Goal: Transaction & Acquisition: Purchase product/service

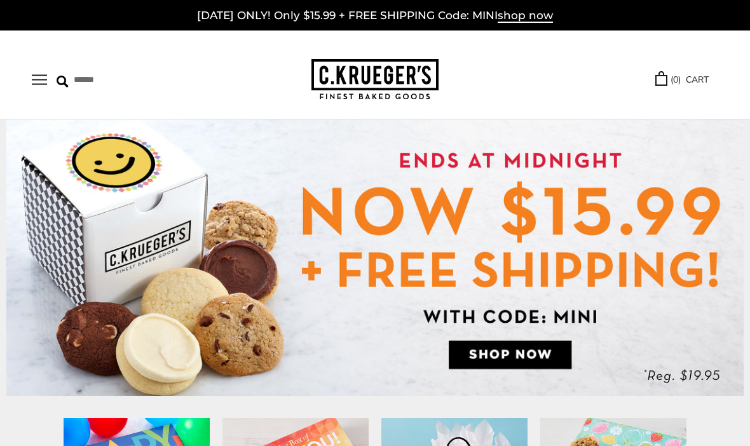
click at [518, 349] on img at bounding box center [374, 257] width 737 height 276
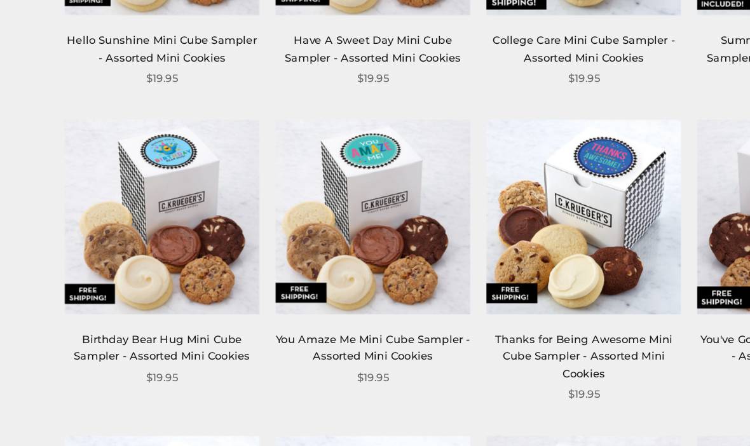
scroll to position [786, 0]
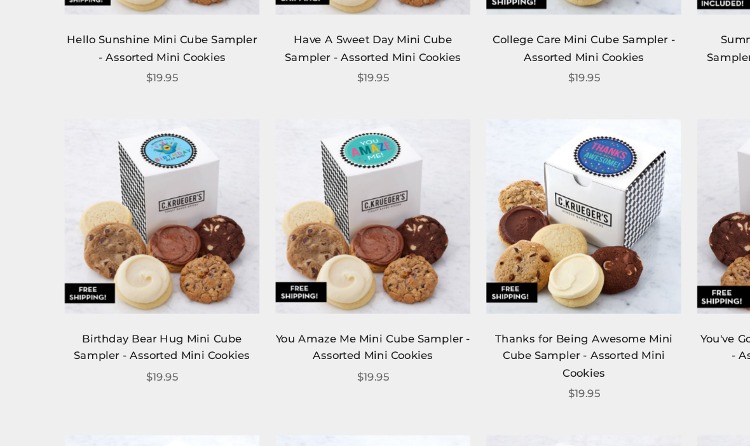
click at [462, 179] on img at bounding box center [457, 231] width 152 height 152
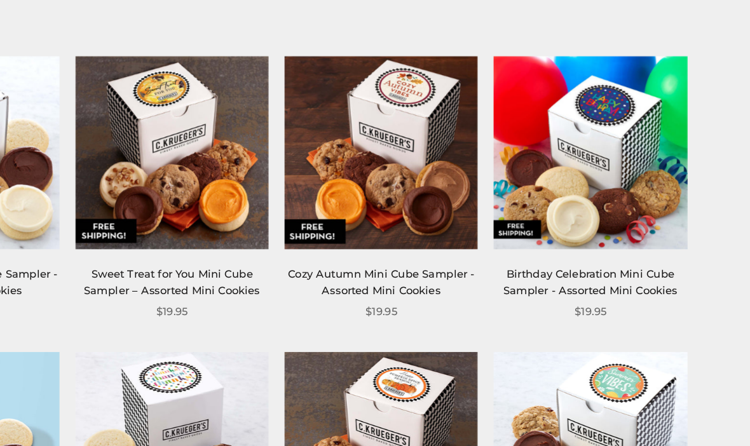
scroll to position [188, 0]
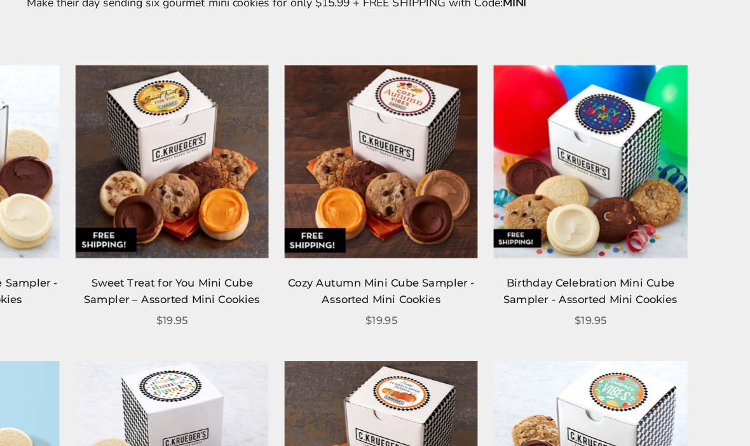
click at [381, 127] on img at bounding box center [457, 127] width 152 height 152
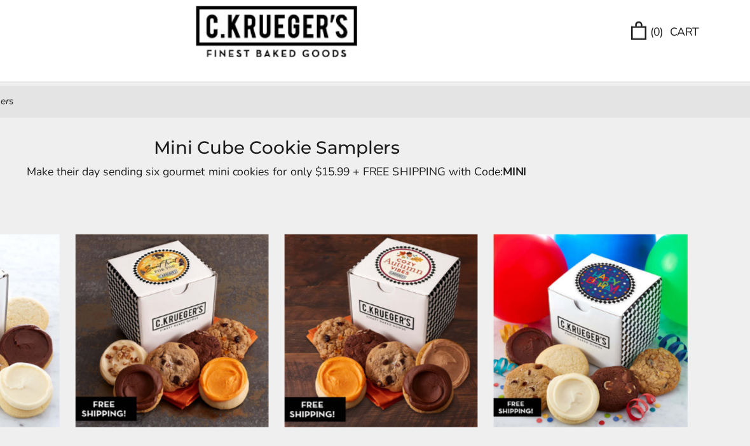
scroll to position [0, 0]
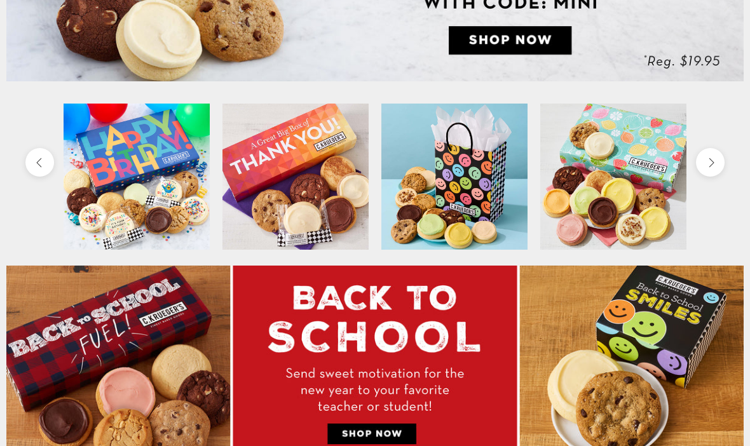
scroll to position [314, 0]
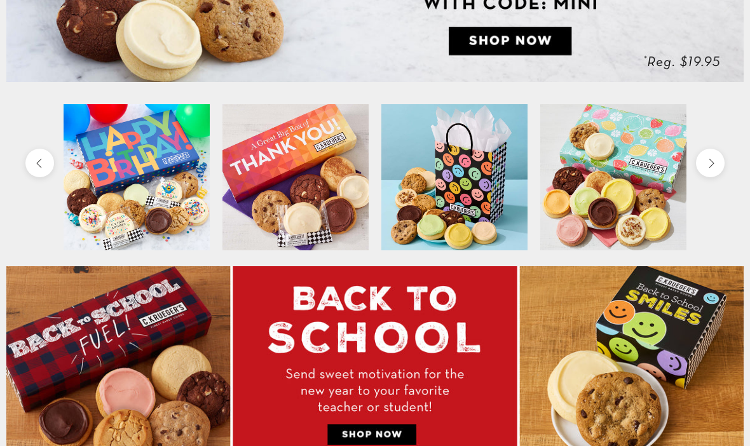
click at [386, 439] on img at bounding box center [374, 364] width 737 height 196
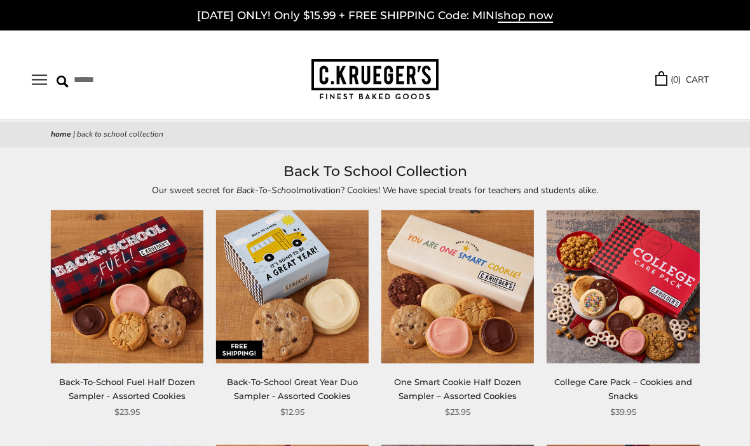
click at [95, 81] on input "Search" at bounding box center [127, 80] width 141 height 20
type input "**********"
click at [248, 78] on input "******" at bounding box center [256, 78] width 34 height 17
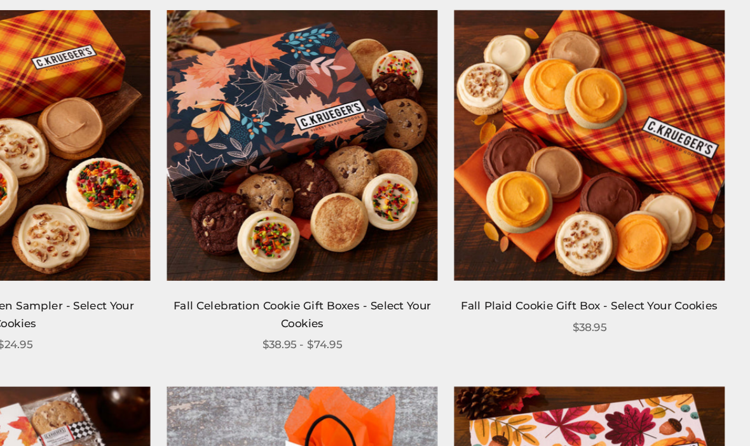
scroll to position [122, 0]
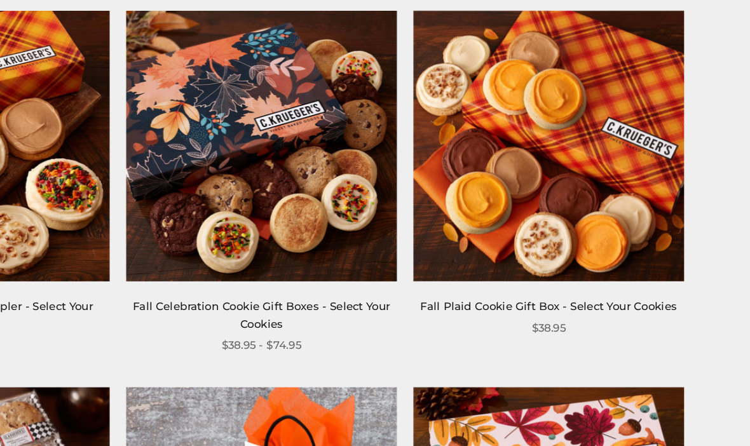
click at [271, 133] on img at bounding box center [375, 216] width 208 height 208
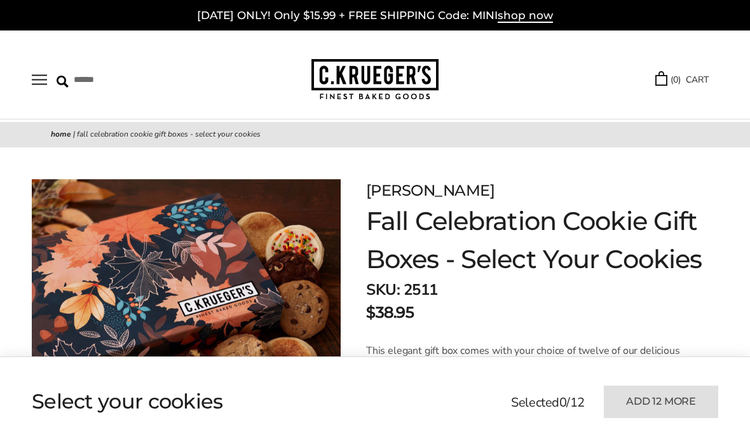
click at [113, 81] on input "Search" at bounding box center [127, 80] width 141 height 20
type input "**********"
click at [262, 81] on input "******" at bounding box center [256, 78] width 34 height 17
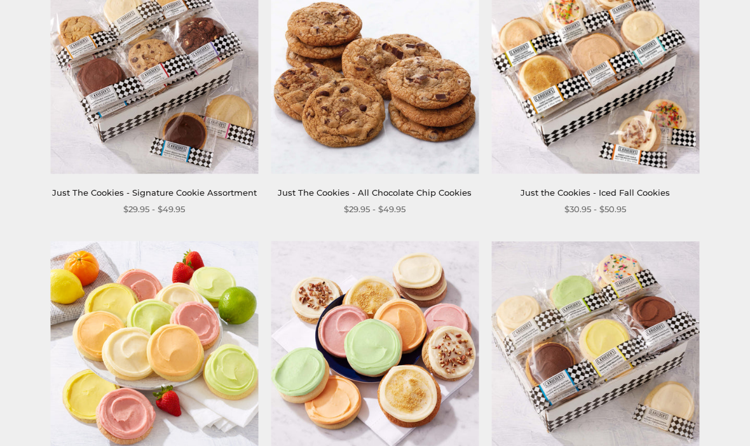
scroll to position [269, 0]
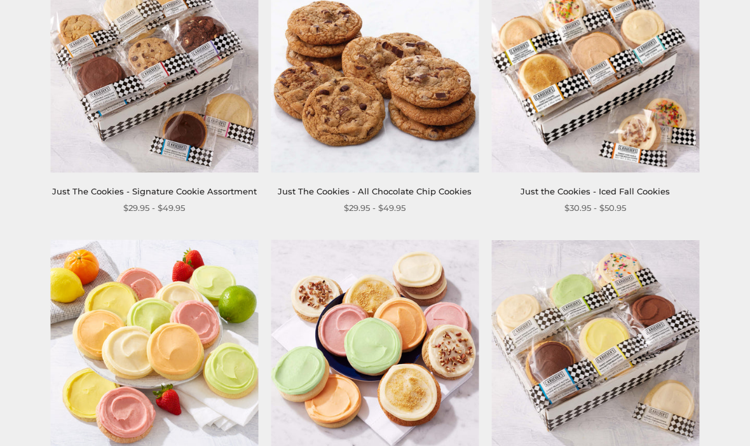
click at [191, 132] on img at bounding box center [154, 68] width 208 height 208
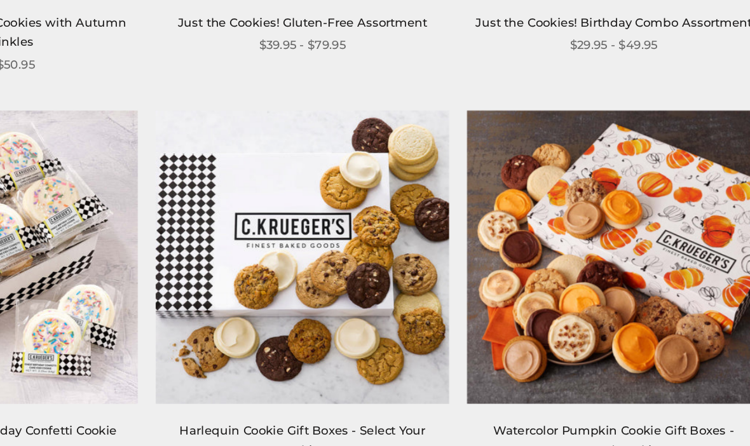
scroll to position [1489, 0]
click at [271, 198] on img at bounding box center [375, 281] width 208 height 208
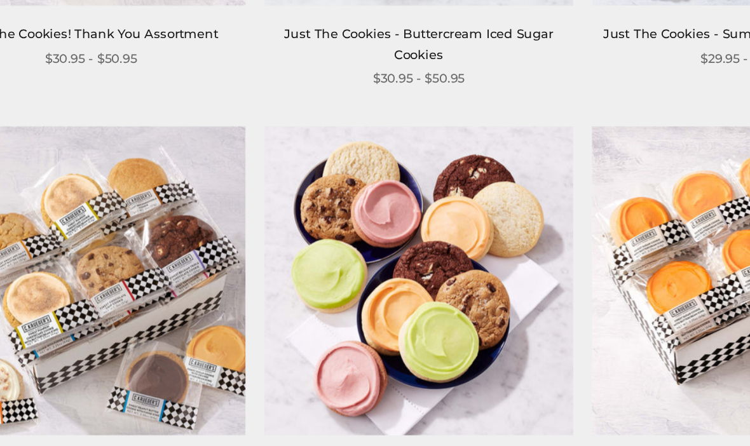
scroll to position [997, 0]
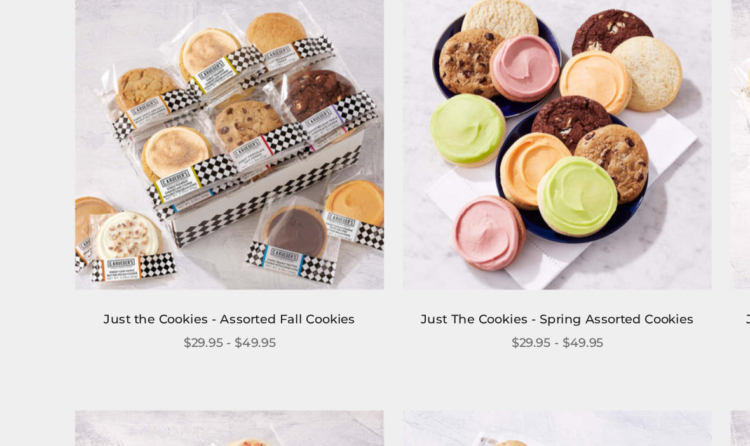
click at [164, 106] on img at bounding box center [154, 195] width 208 height 208
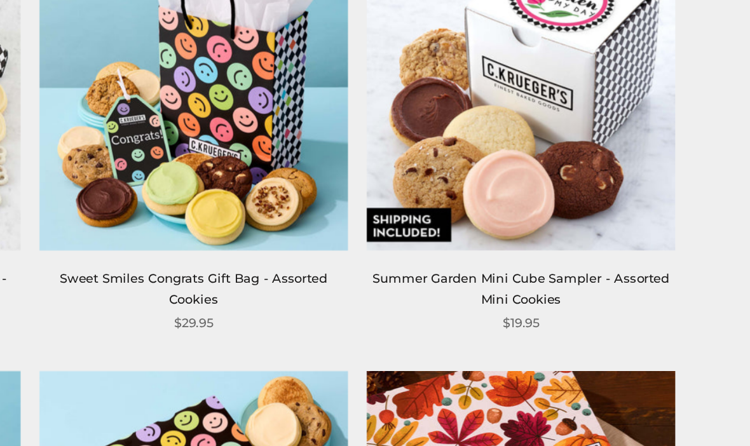
scroll to position [2747, 0]
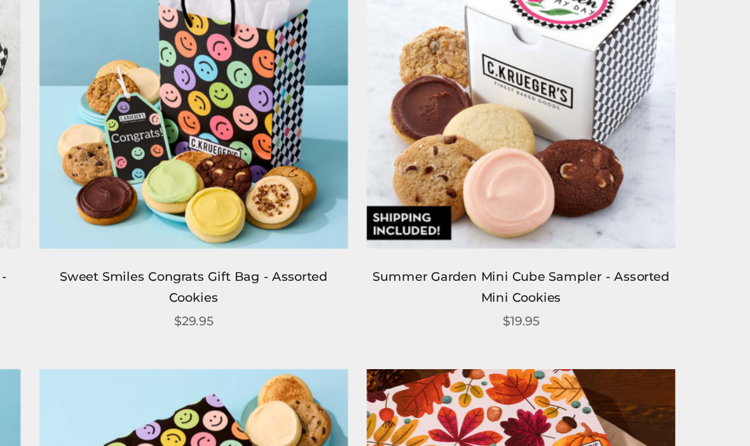
click at [491, 76] on img at bounding box center [595, 180] width 208 height 208
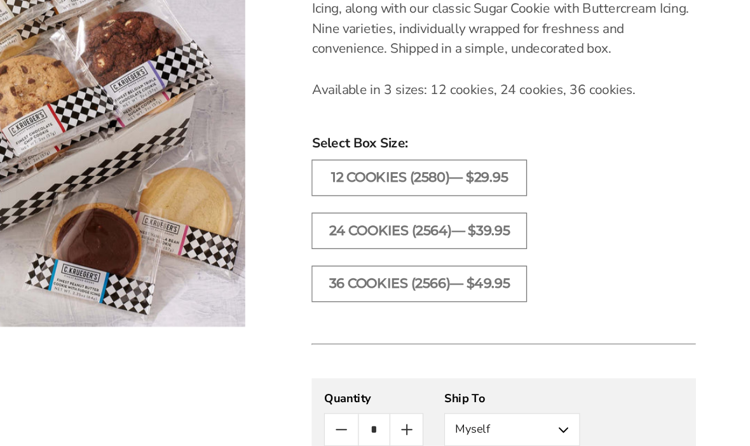
scroll to position [435, 0]
click at [391, 274] on label "36 COOKIES (2566)— $49.95" at bounding box center [473, 288] width 165 height 28
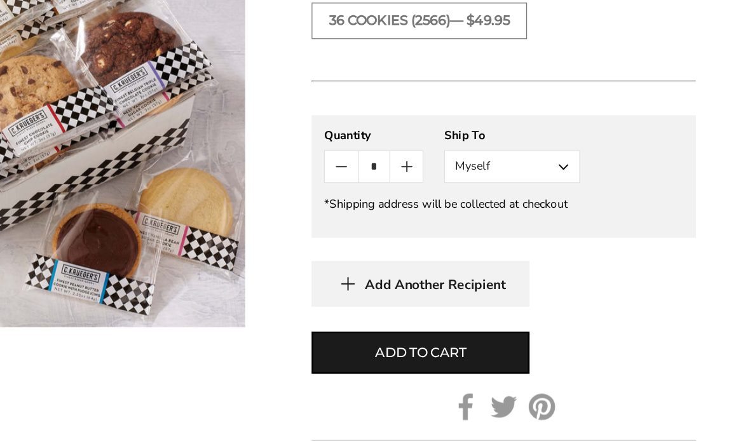
scroll to position [644, 0]
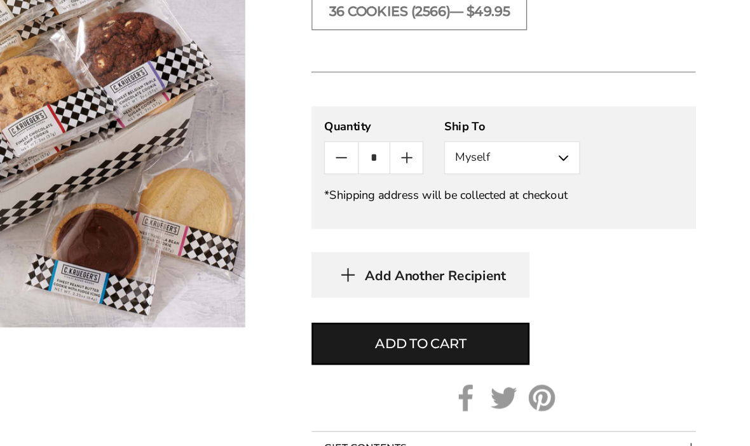
click at [493, 179] on button "Myself" at bounding box center [545, 191] width 104 height 25
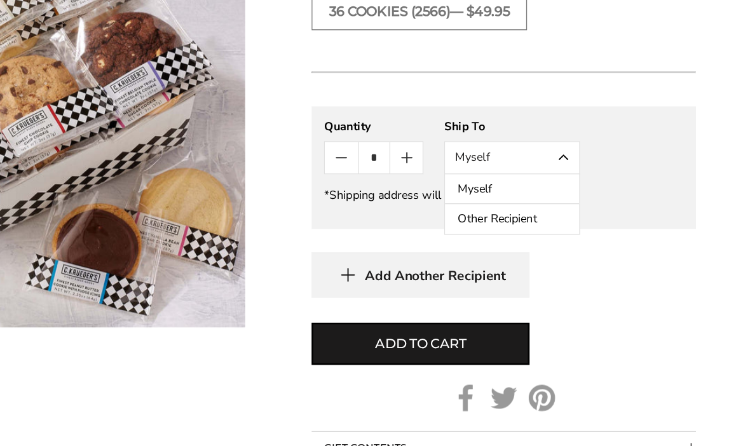
click at [494, 227] on button "Other Recipient" at bounding box center [545, 238] width 103 height 23
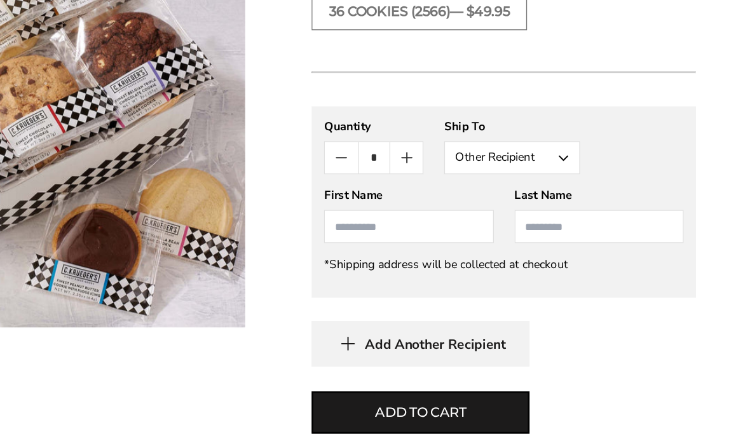
click at [401, 231] on input "First Name" at bounding box center [466, 243] width 130 height 25
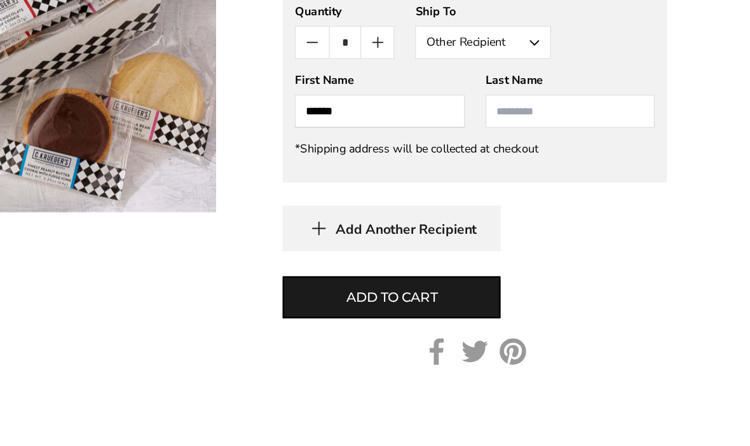
type input "******"
click at [547, 231] on input "Last Name" at bounding box center [612, 243] width 130 height 25
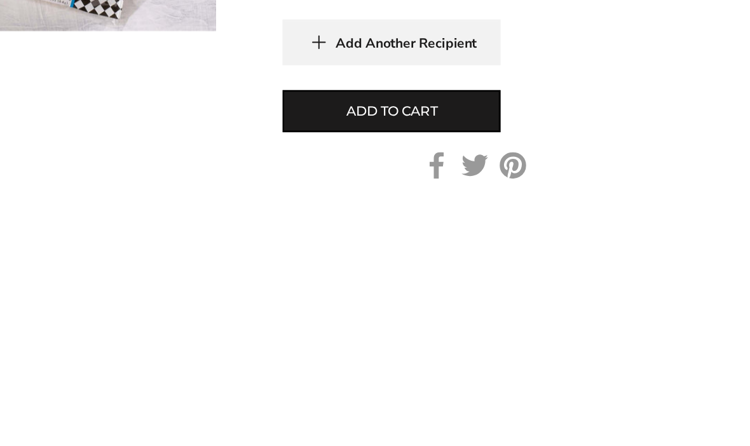
scroll to position [663, 0]
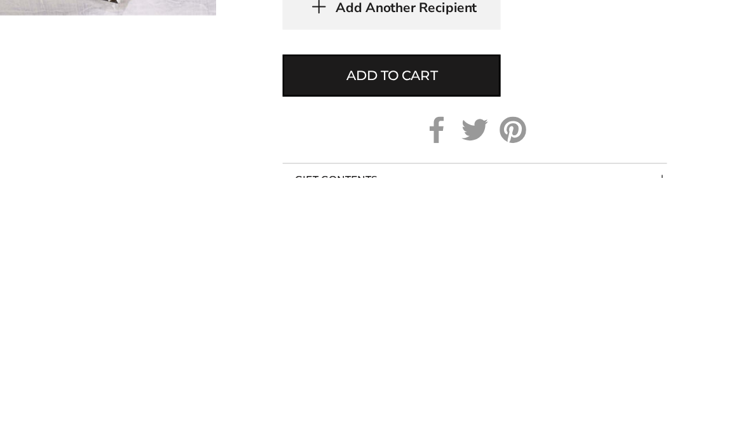
type input "******"
click at [440, 360] on span "Add to cart" at bounding box center [475, 367] width 70 height 15
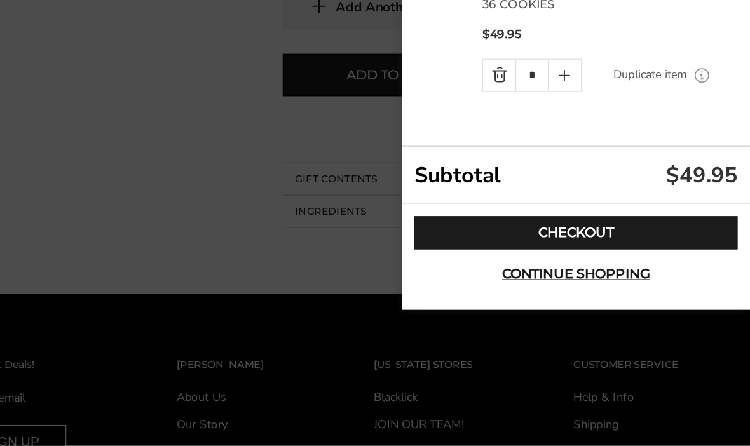
click at [560, 309] on span "Continue shopping" at bounding box center [616, 314] width 113 height 10
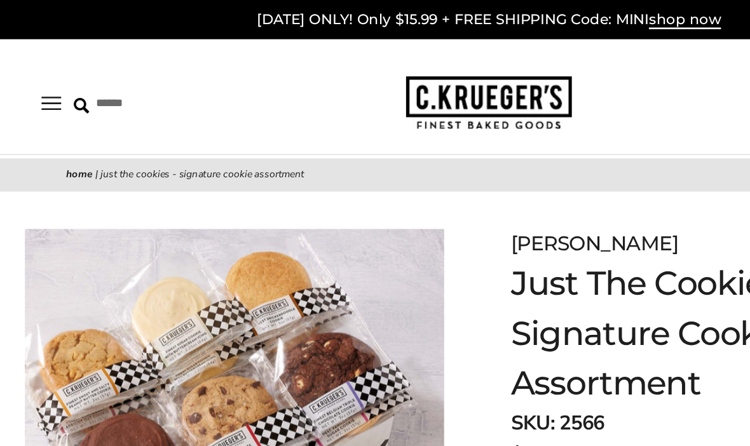
scroll to position [0, 0]
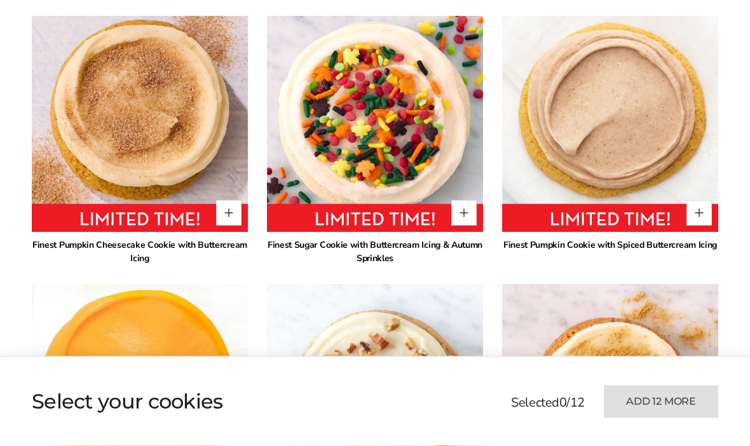
scroll to position [940, 0]
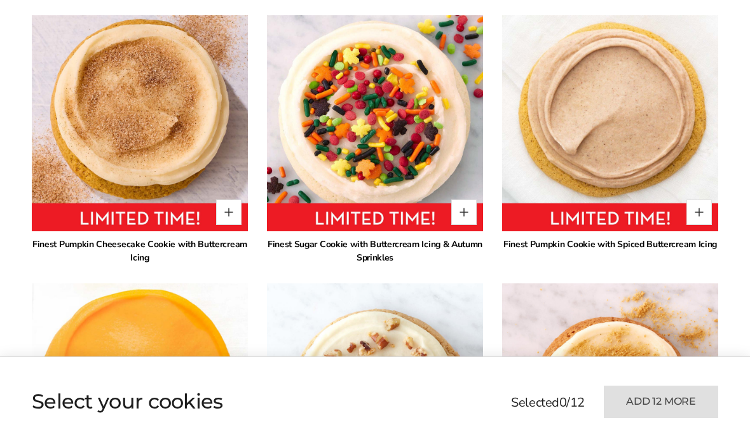
click at [717, 154] on img at bounding box center [610, 123] width 216 height 216
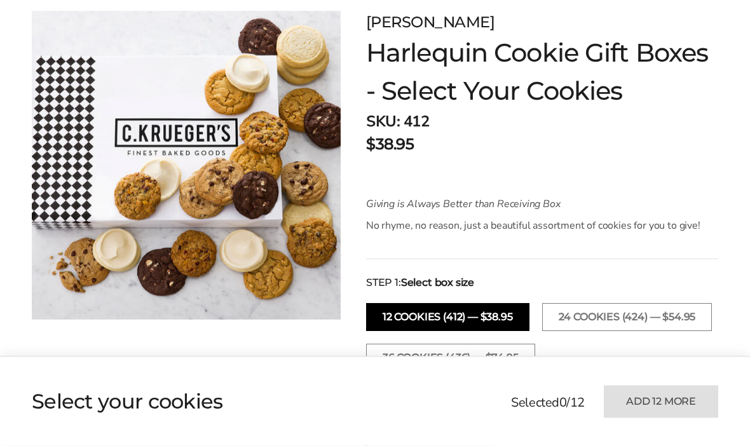
scroll to position [0, 0]
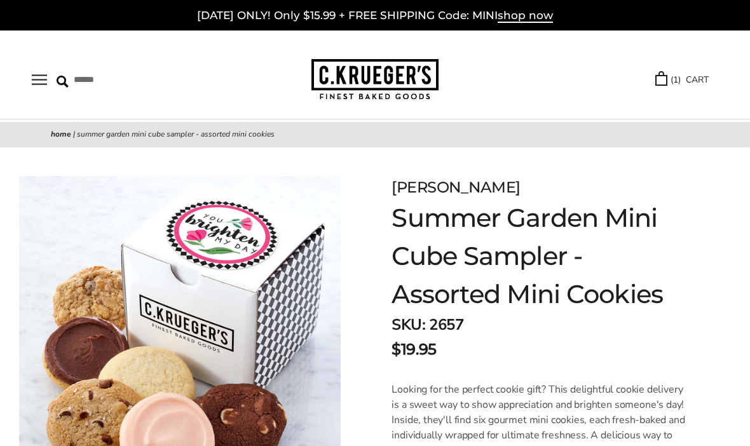
click at [302, 196] on img at bounding box center [179, 336] width 321 height 321
click at [679, 72] on link "( 1 ) CART" at bounding box center [681, 79] width 53 height 15
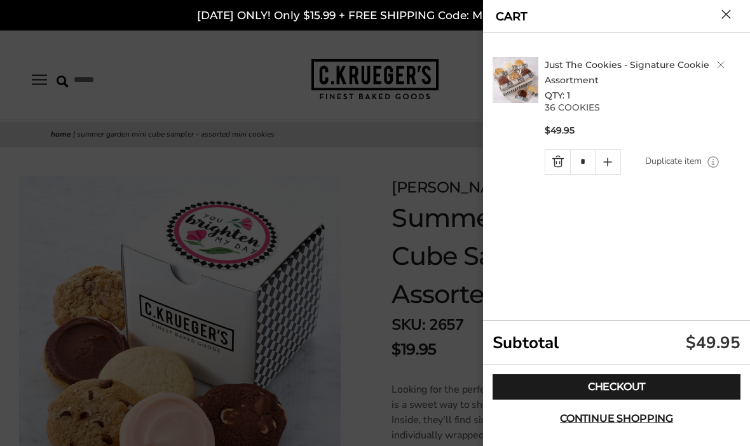
click at [618, 391] on link "Checkout" at bounding box center [616, 386] width 248 height 25
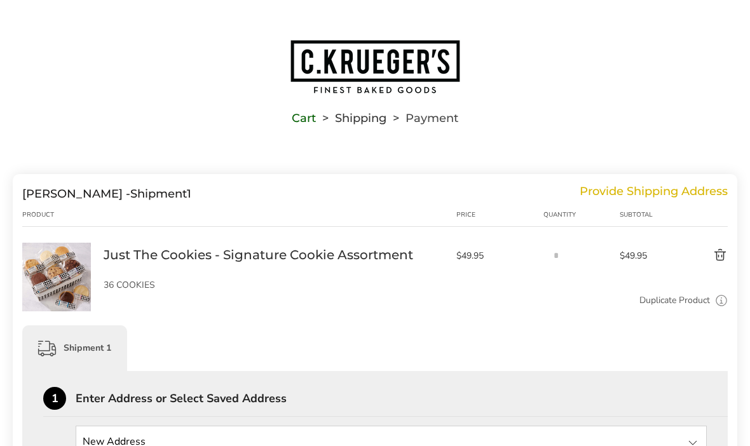
click at [76, 274] on img at bounding box center [56, 277] width 69 height 69
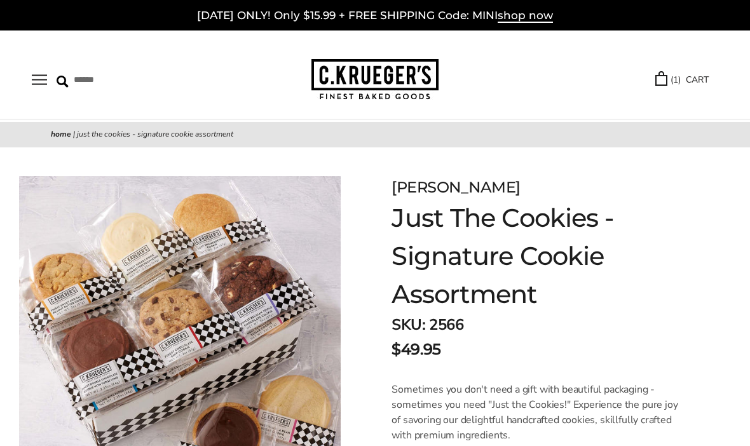
click at [687, 87] on link "( 1 ) CART" at bounding box center [681, 79] width 53 height 15
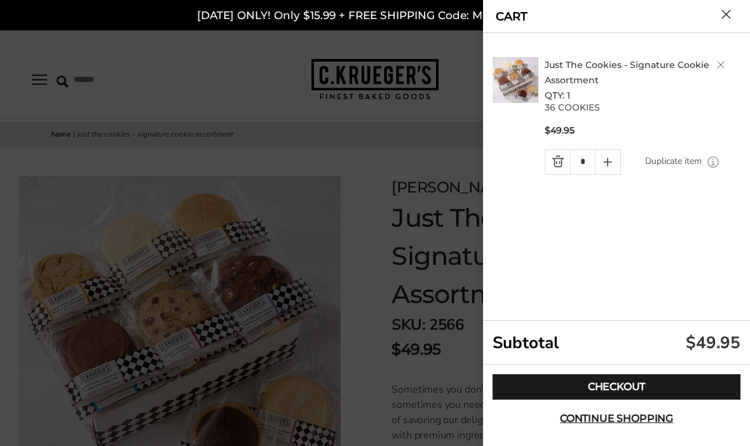
click at [622, 387] on link "Checkout" at bounding box center [616, 386] width 248 height 25
click at [721, 16] on button "Close cart" at bounding box center [726, 15] width 10 height 10
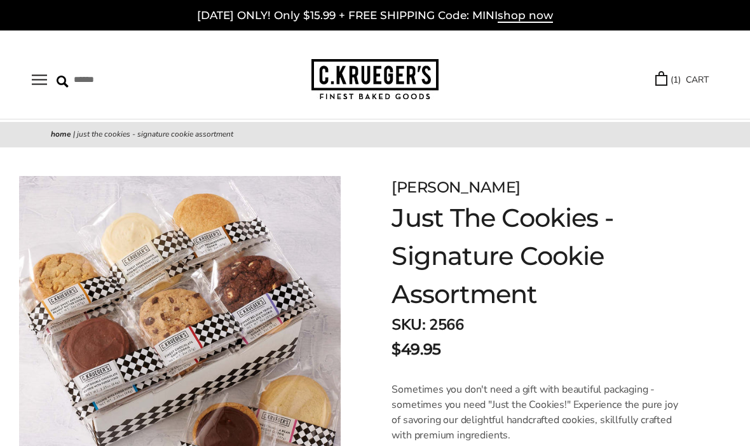
click at [496, 20] on link "[DATE] ONLY! Only $15.99 + FREE SHIPPING Code: MINI shop now" at bounding box center [375, 16] width 356 height 14
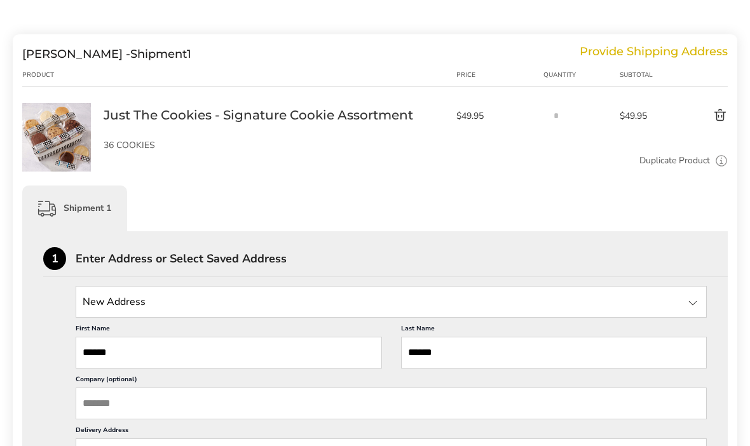
scroll to position [139, 0]
click at [156, 310] on input "State" at bounding box center [391, 302] width 631 height 32
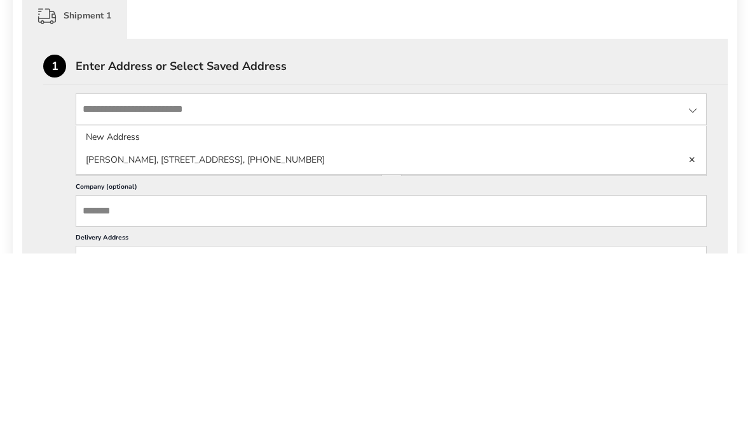
click at [121, 342] on li "New Address" at bounding box center [391, 353] width 630 height 23
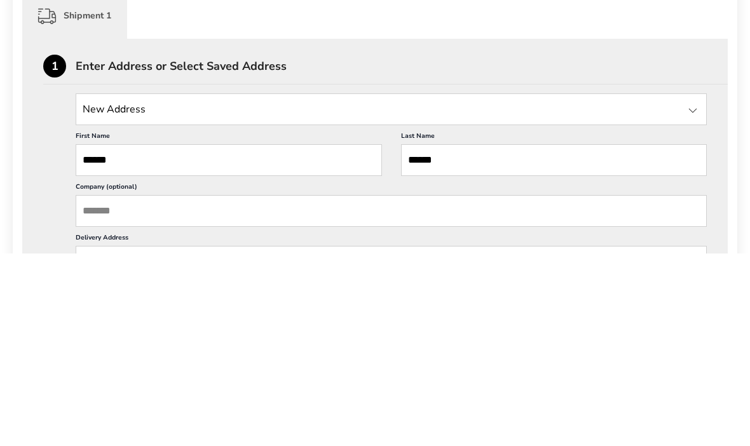
scroll to position [332, 0]
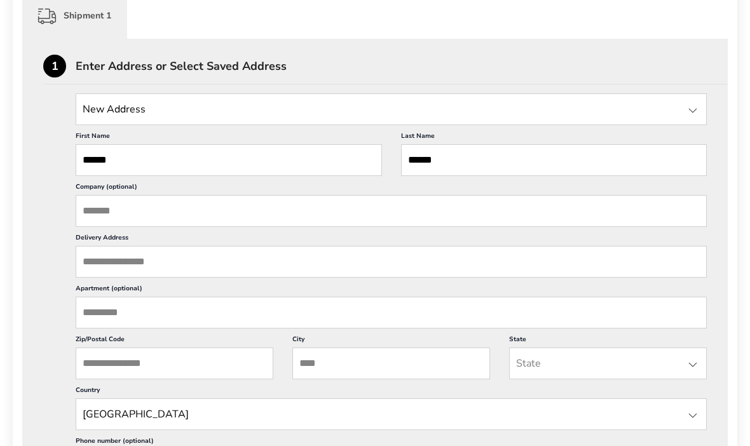
click at [129, 269] on input "Delivery Address" at bounding box center [391, 262] width 631 height 32
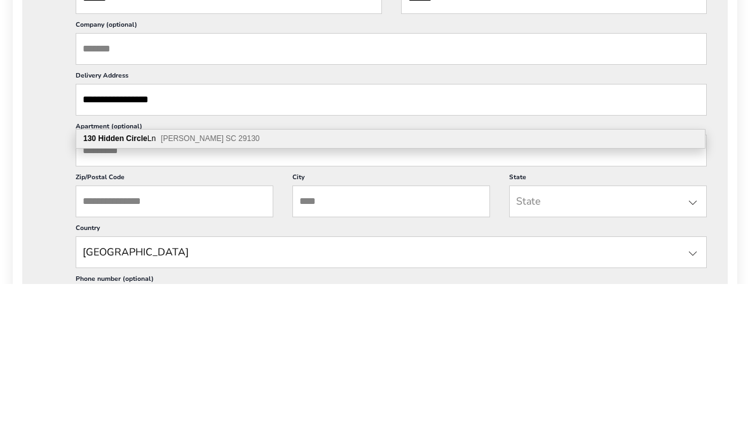
scroll to position [1, 0]
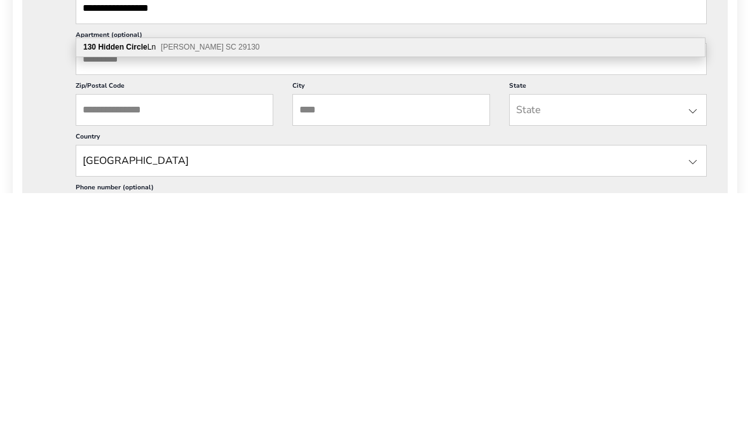
type input "**********"
click at [149, 347] on input "Zip/Postal Code" at bounding box center [175, 363] width 198 height 32
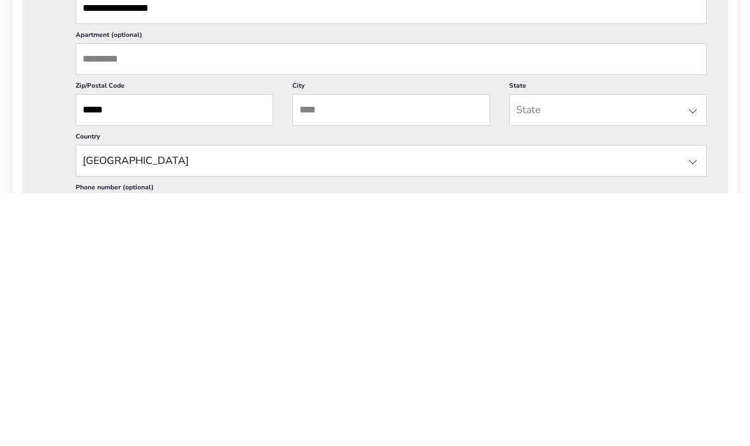
type input "*****"
click at [361, 347] on input "City" at bounding box center [391, 363] width 198 height 32
type input "**********"
click at [685, 357] on div at bounding box center [692, 364] width 15 height 15
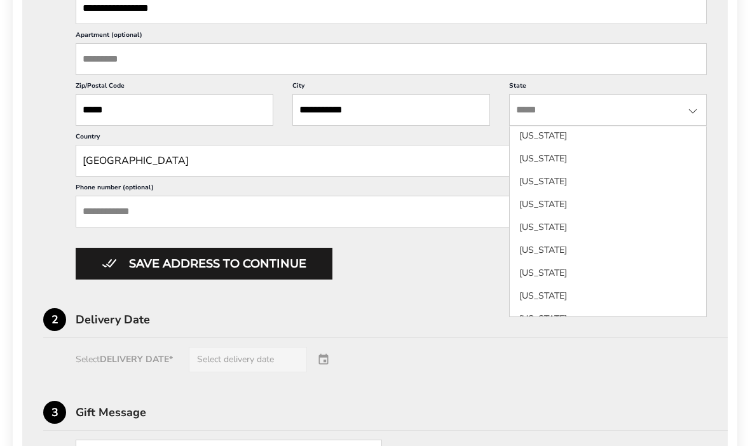
scroll to position [1034, 0]
click at [555, 219] on li "Tennessee" at bounding box center [607, 224] width 196 height 23
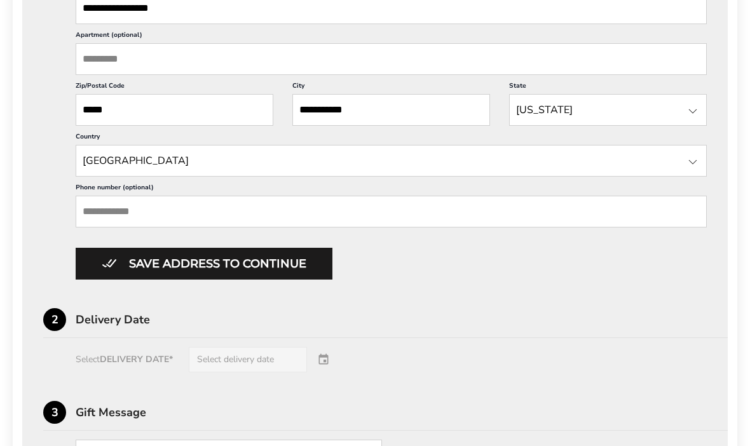
click at [124, 227] on input "Phone number (optional)" at bounding box center [391, 212] width 631 height 32
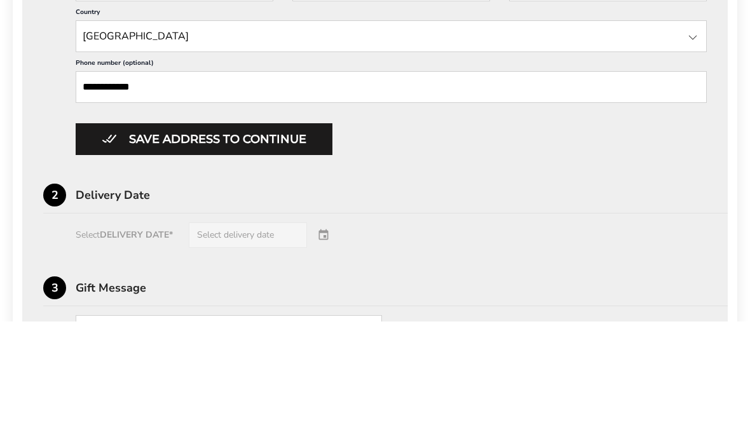
type input "**********"
click at [203, 248] on button "Save address to continue" at bounding box center [204, 264] width 257 height 32
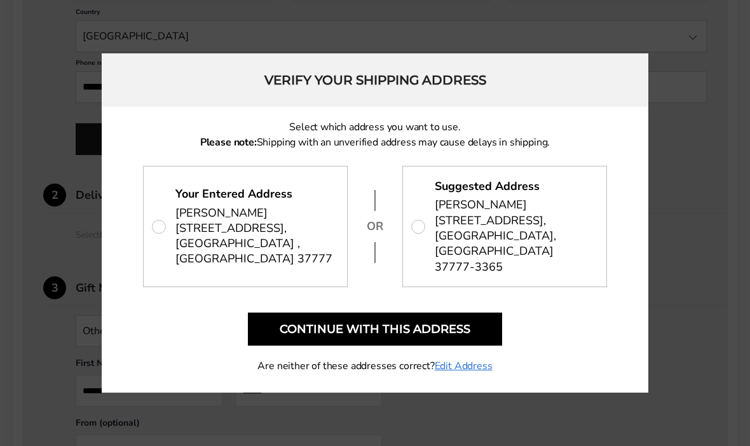
click at [518, 245] on p "Suggested Address Glenda Skurda 130 HIDDEN CIR, LOUISVILLE, TN 37777-3365" at bounding box center [504, 226] width 203 height 120
click at [373, 337] on button "Continue with this address" at bounding box center [375, 329] width 254 height 33
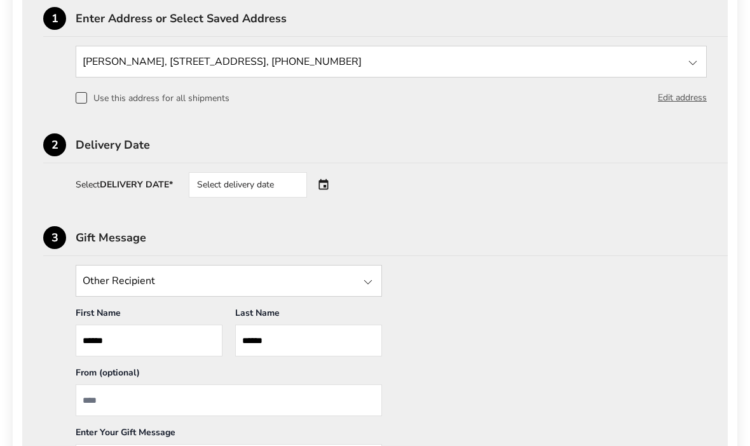
scroll to position [379, 0]
click at [326, 193] on div "Select delivery date" at bounding box center [266, 185] width 154 height 25
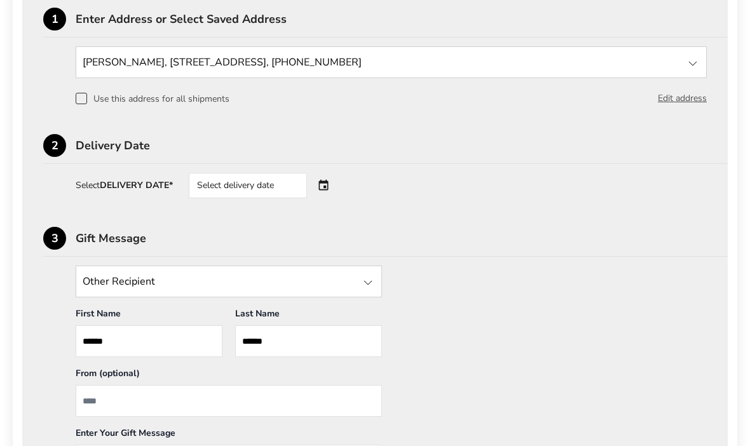
click at [329, 193] on div "Select delivery date" at bounding box center [266, 185] width 154 height 25
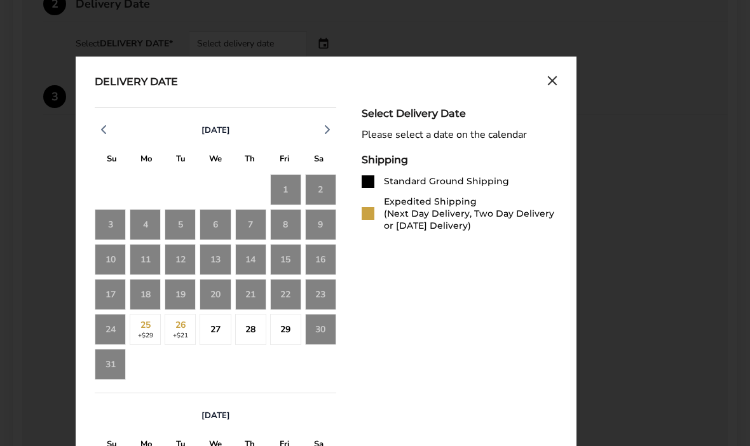
scroll to position [526, 0]
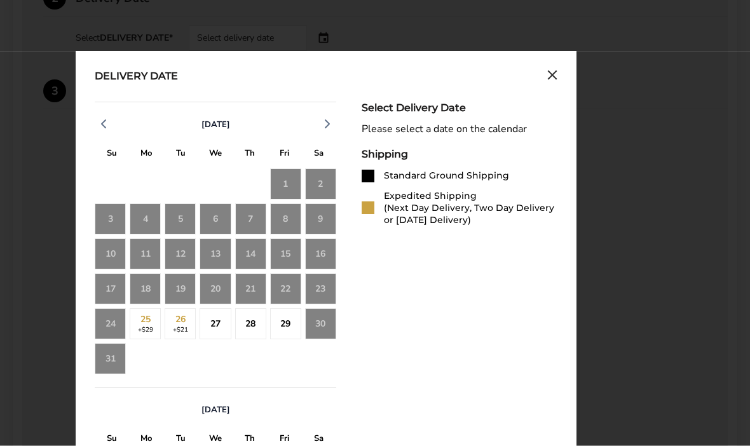
click at [290, 297] on div "22" at bounding box center [285, 289] width 31 height 31
click at [292, 292] on div "22" at bounding box center [285, 289] width 31 height 31
click at [383, 217] on li "Expedited Shipping (Next Day Delivery, Two Day Delivery or Saturday Delivery)" at bounding box center [459, 209] width 196 height 36
click at [439, 211] on div "Expedited Shipping (Next Day Delivery, Two Day Delivery or Saturday Delivery)" at bounding box center [470, 209] width 173 height 36
click at [422, 216] on div "Expedited Shipping (Next Day Delivery, Two Day Delivery or Saturday Delivery)" at bounding box center [470, 209] width 173 height 36
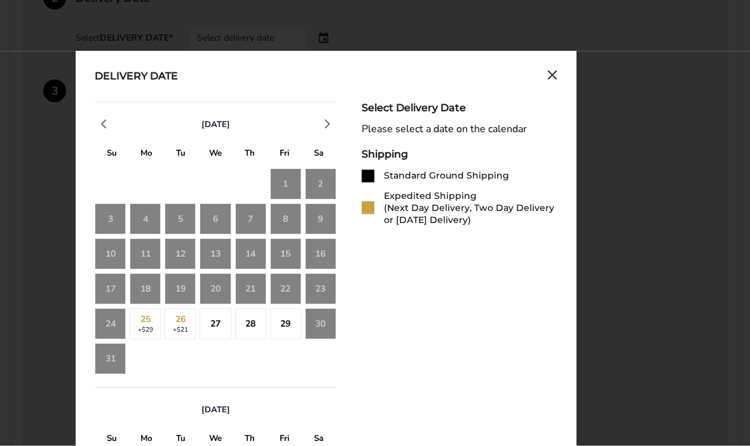
click at [407, 220] on div "Expedited Shipping (Next Day Delivery, Two Day Delivery or Saturday Delivery)" at bounding box center [470, 209] width 173 height 36
click at [384, 213] on div "Expedited Shipping (Next Day Delivery, Two Day Delivery or Saturday Delivery)" at bounding box center [470, 209] width 173 height 36
click at [384, 223] on div "Expedited Shipping (Next Day Delivery, Two Day Delivery or Saturday Delivery)" at bounding box center [470, 209] width 173 height 36
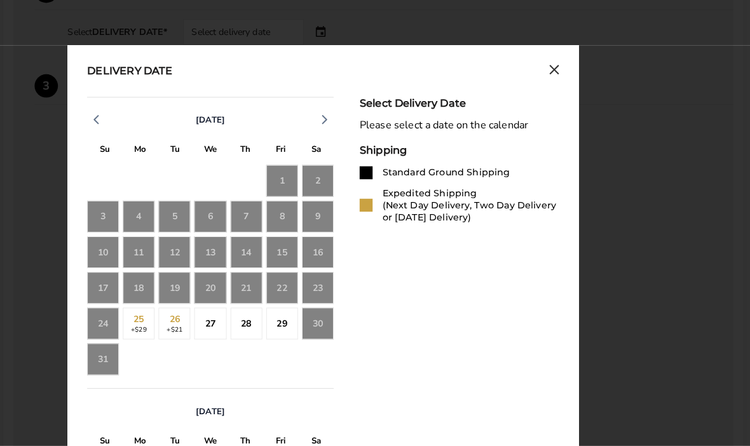
scroll to position [554, 0]
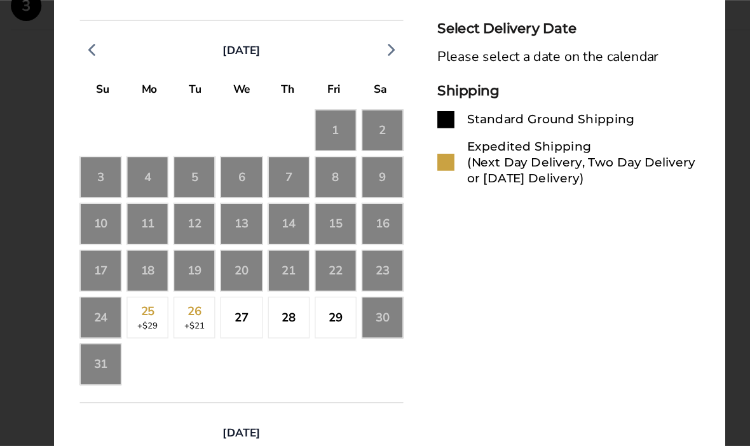
click at [270, 246] on div "22" at bounding box center [285, 261] width 31 height 31
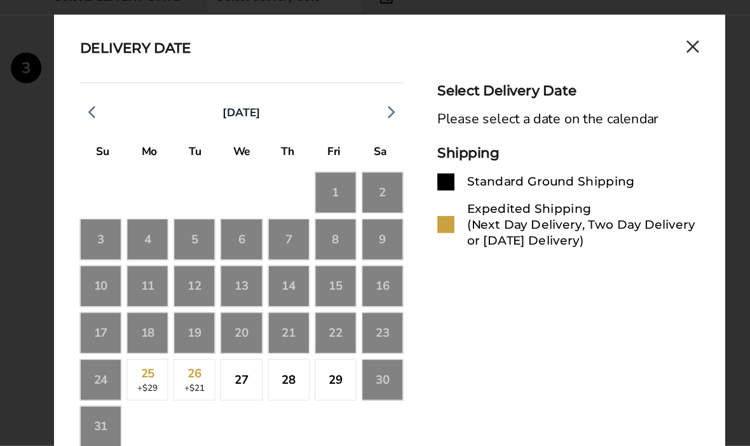
scroll to position [494, 0]
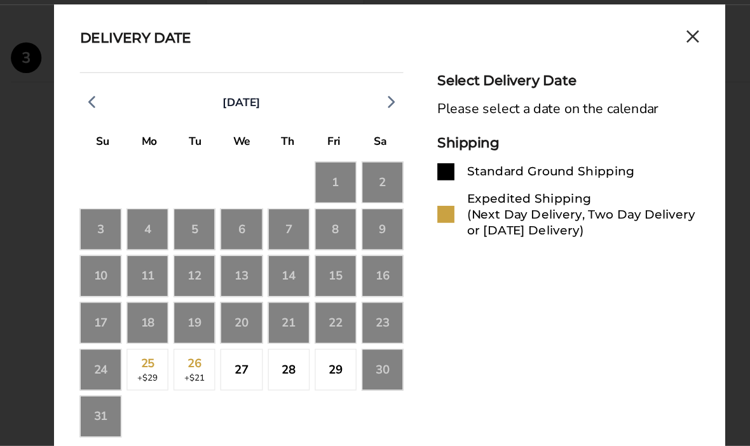
click at [547, 102] on button "Close calendar" at bounding box center [552, 109] width 10 height 14
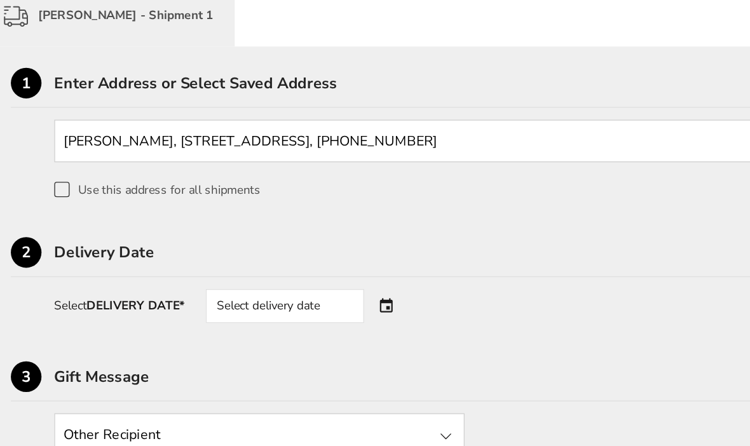
scroll to position [335, 0]
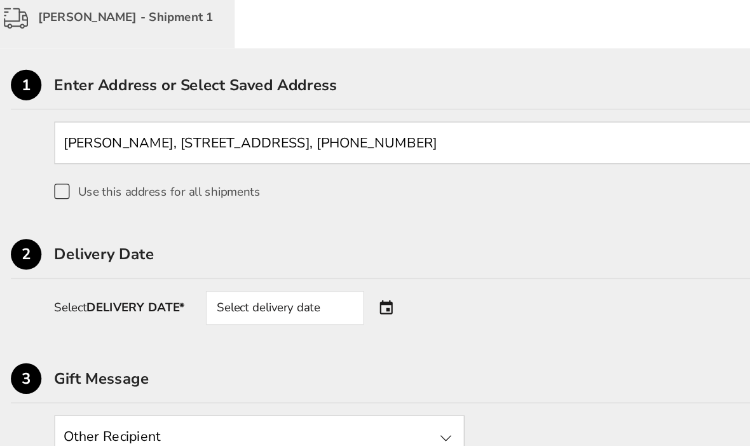
click at [115, 236] on strong "DELIVERY DATE*" at bounding box center [136, 230] width 73 height 12
click at [189, 243] on div "Select delivery date" at bounding box center [248, 229] width 118 height 25
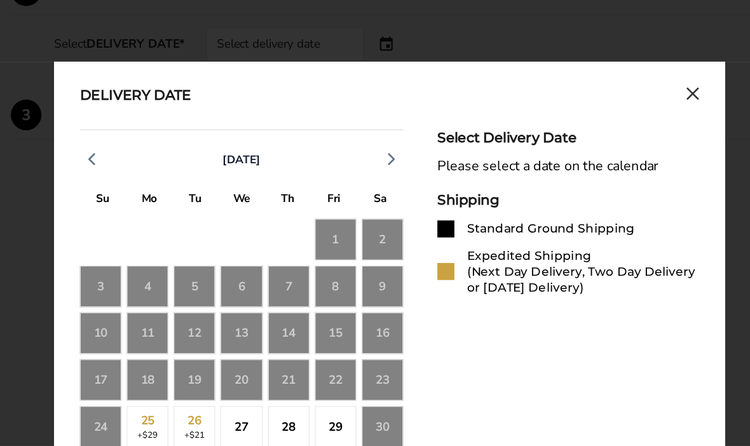
scroll to position [452, 0]
click at [547, 145] on icon "Close calendar" at bounding box center [552, 150] width 10 height 11
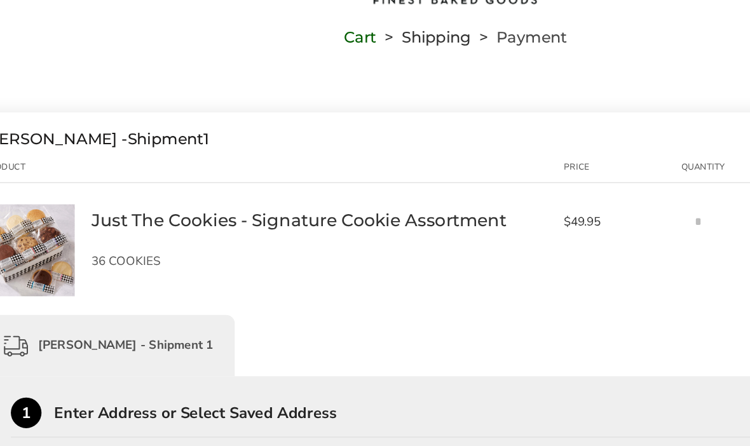
scroll to position [0, 0]
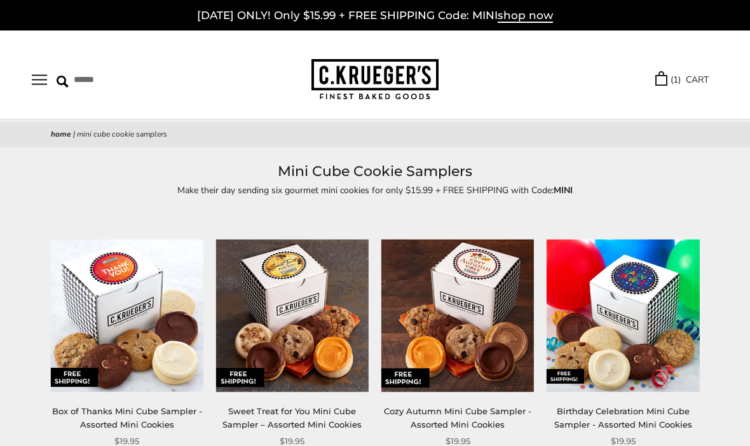
click at [364, 84] on img at bounding box center [374, 79] width 127 height 41
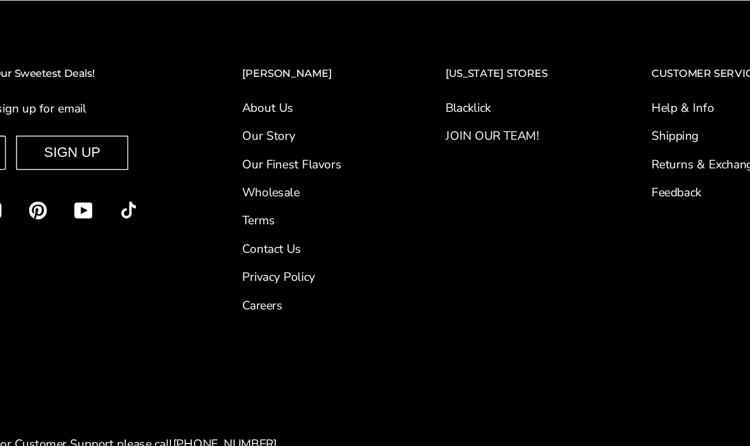
scroll to position [4731, 0]
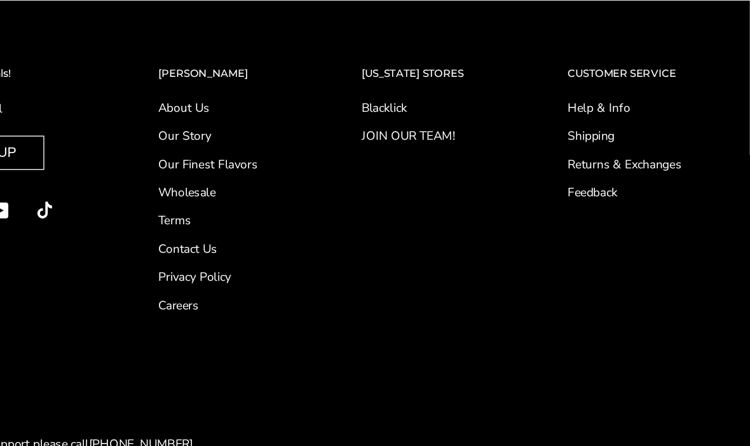
click at [614, 156] on link "Help & Info" at bounding box center [656, 162] width 84 height 13
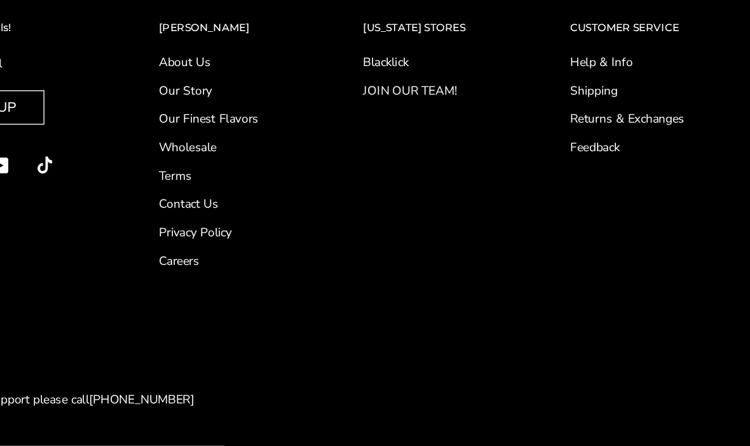
scroll to position [4729, 0]
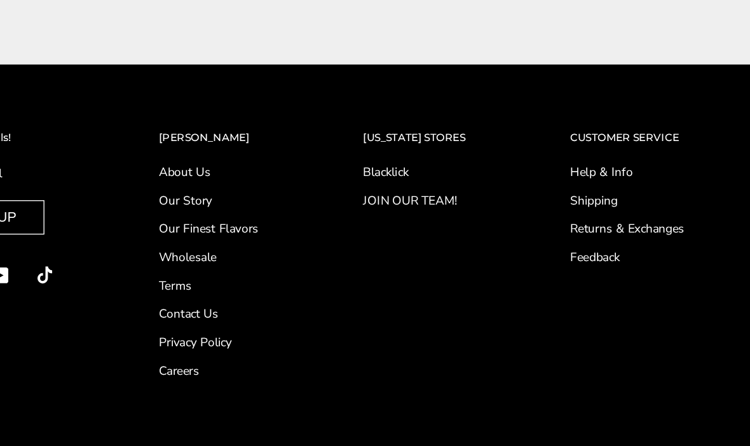
click at [614, 177] on link "Shipping" at bounding box center [656, 183] width 84 height 13
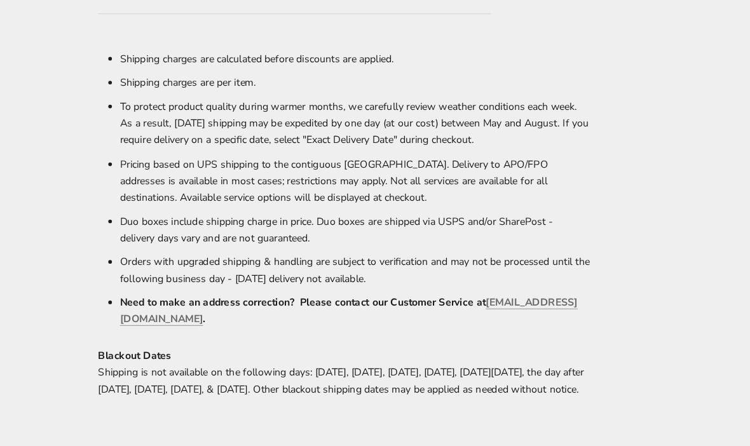
scroll to position [643, 0]
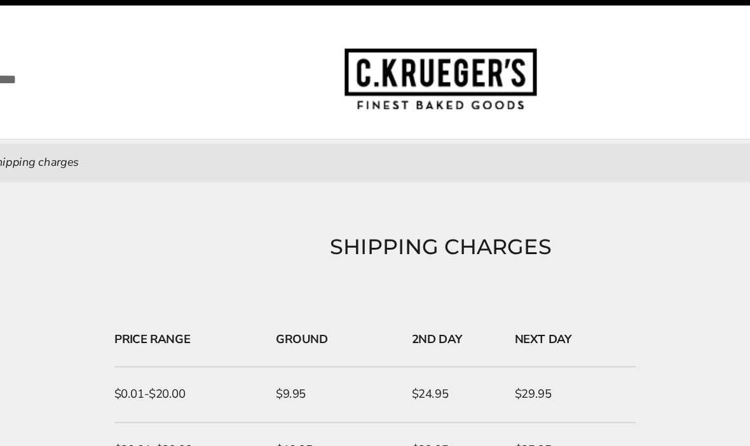
scroll to position [0, 0]
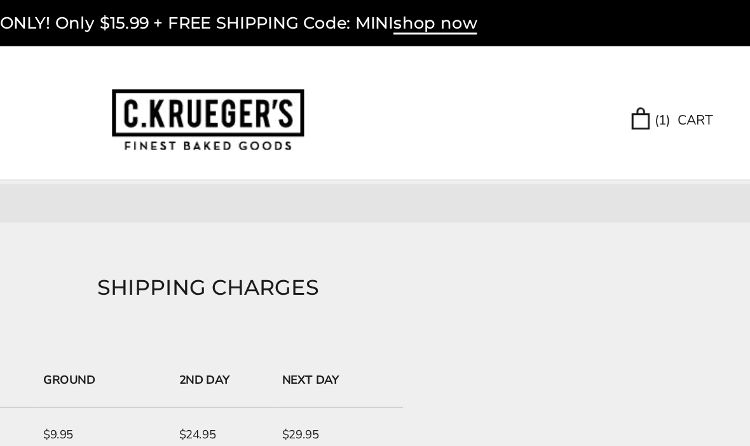
click at [655, 84] on link "( 1 ) CART" at bounding box center [681, 79] width 53 height 15
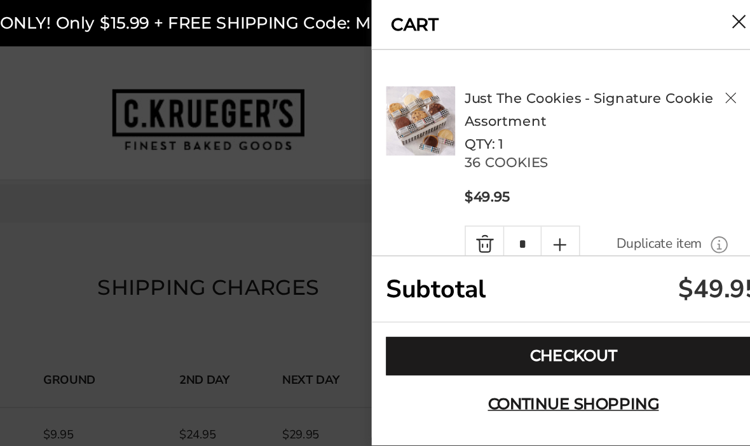
click at [492, 234] on link "Checkout" at bounding box center [616, 235] width 248 height 25
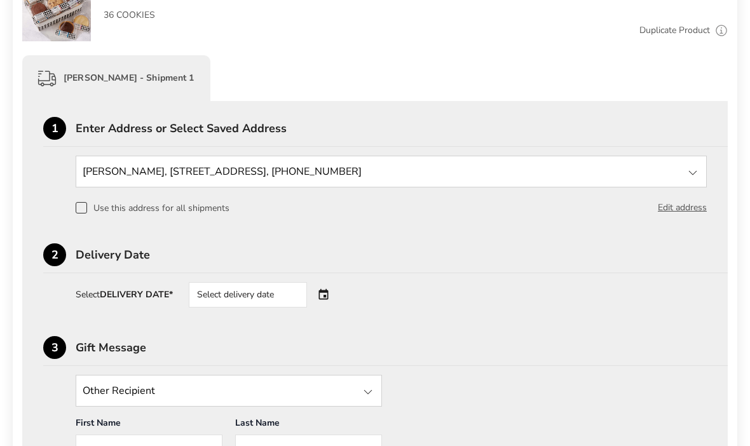
scroll to position [286, 0]
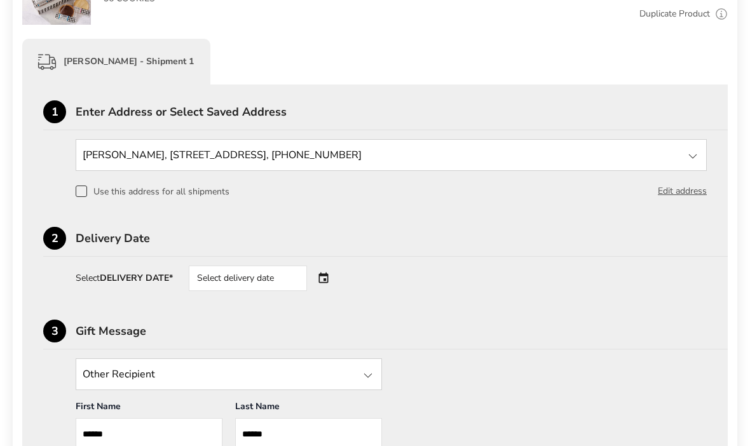
click at [216, 284] on div "Select delivery date" at bounding box center [248, 278] width 118 height 25
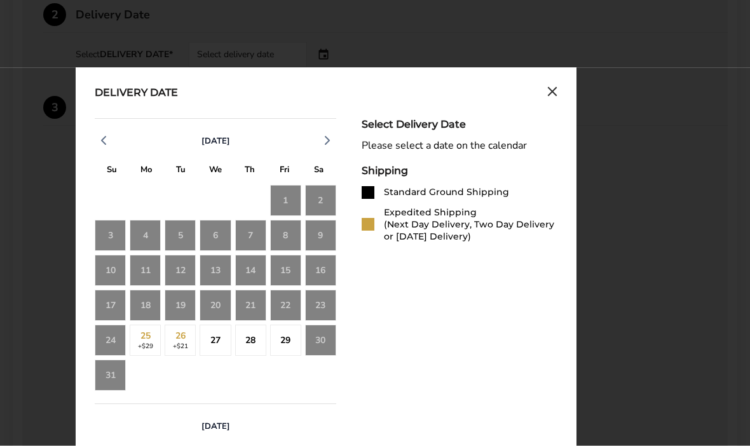
scroll to position [511, 0]
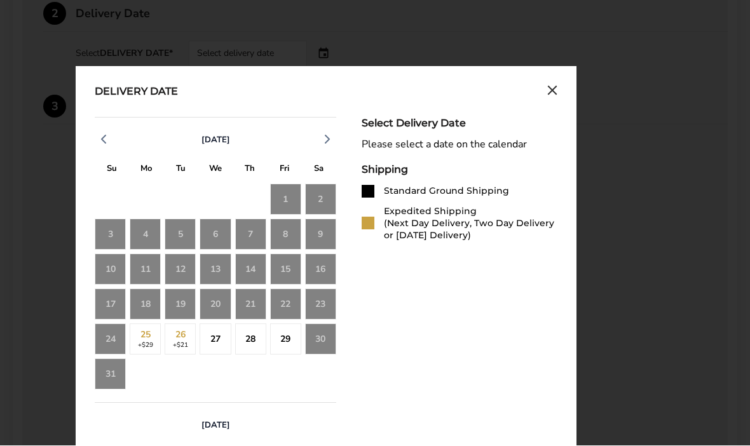
click at [300, 306] on div "22" at bounding box center [285, 304] width 31 height 31
click at [156, 343] on div "25 +$29" at bounding box center [145, 339] width 31 height 31
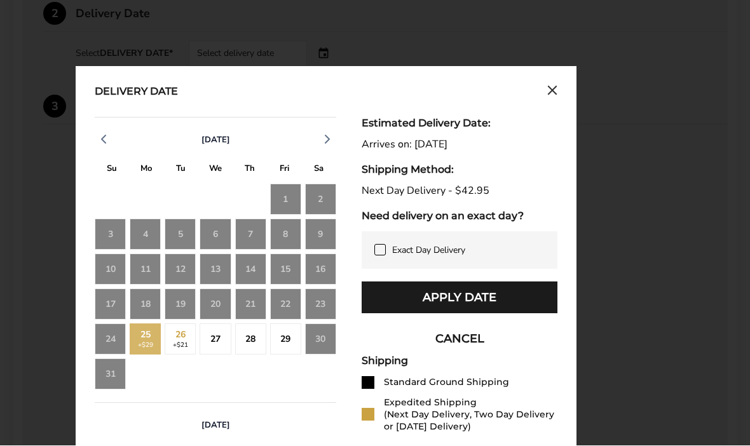
scroll to position [511, 0]
click at [122, 333] on div "24" at bounding box center [110, 338] width 31 height 31
click at [161, 335] on div "25 +$29" at bounding box center [145, 338] width 31 height 31
click at [469, 331] on button "CANCEL" at bounding box center [459, 339] width 196 height 32
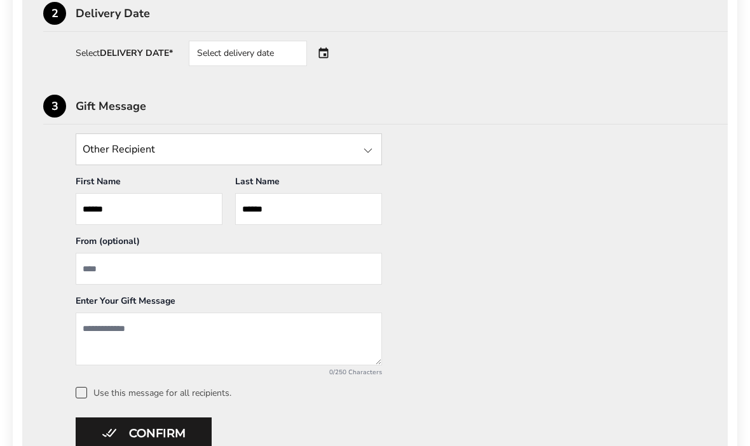
click at [227, 60] on div "Select delivery date" at bounding box center [248, 53] width 118 height 25
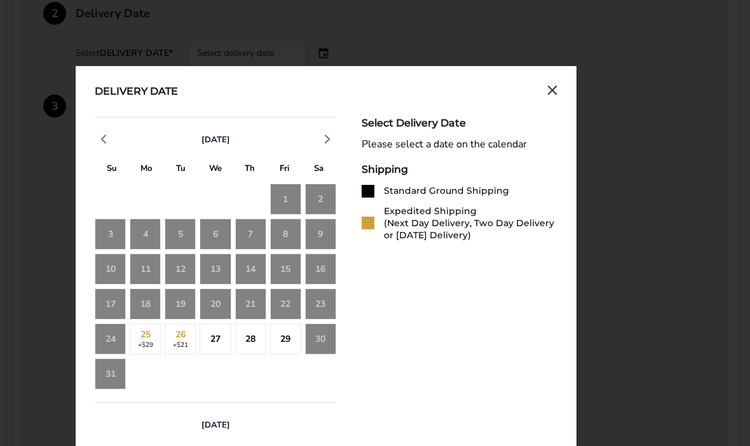
click at [556, 93] on icon "Close calendar" at bounding box center [552, 90] width 10 height 11
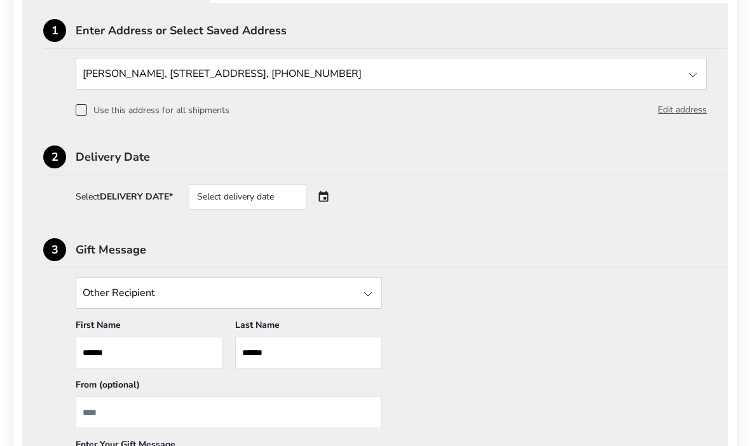
scroll to position [313, 0]
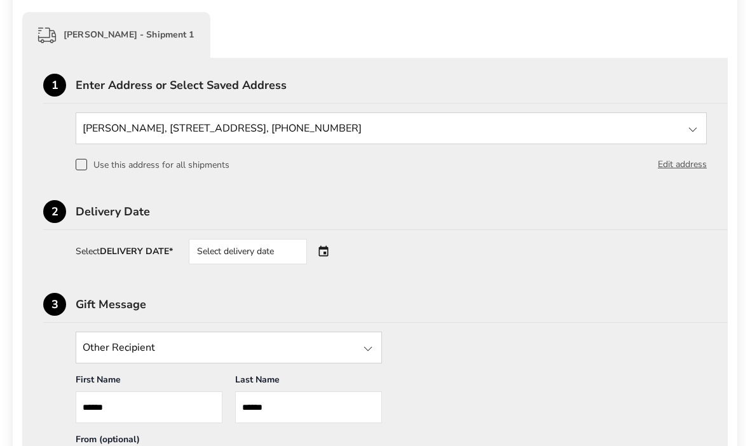
click at [550, 128] on input "State" at bounding box center [391, 129] width 631 height 32
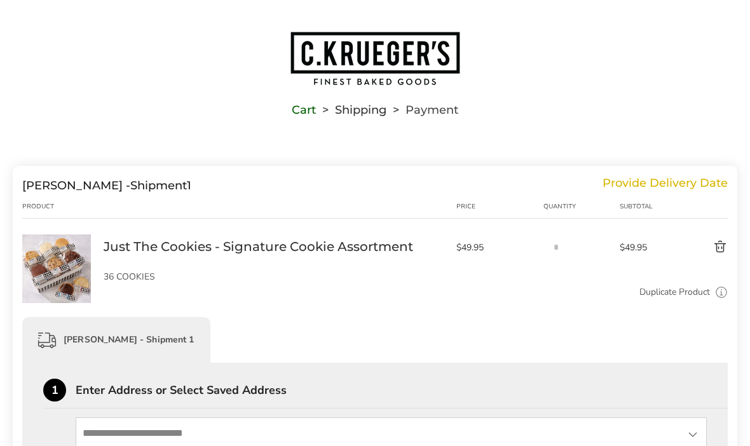
scroll to position [8, 0]
